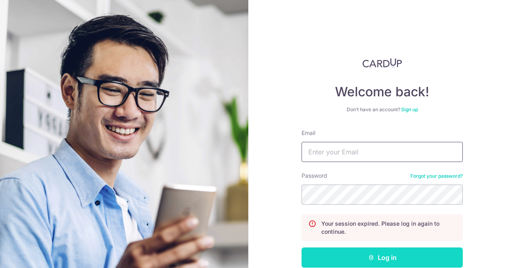
type input "[EMAIL_ADDRESS][DOMAIN_NAME]"
click at [359, 258] on button "Log in" at bounding box center [381, 257] width 161 height 20
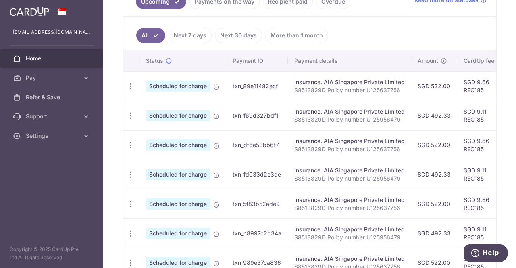
scroll to position [199, 0]
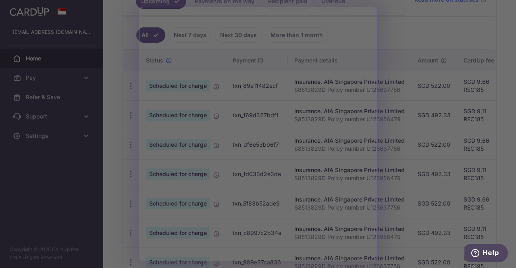
click at [400, 165] on div at bounding box center [260, 135] width 521 height 271
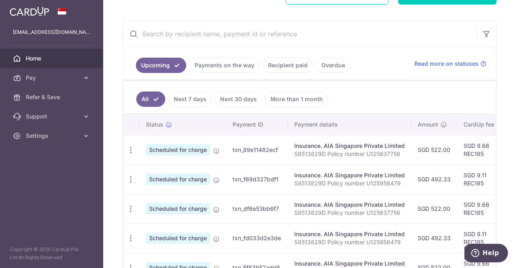
scroll to position [0, 0]
